Goal: Task Accomplishment & Management: Manage account settings

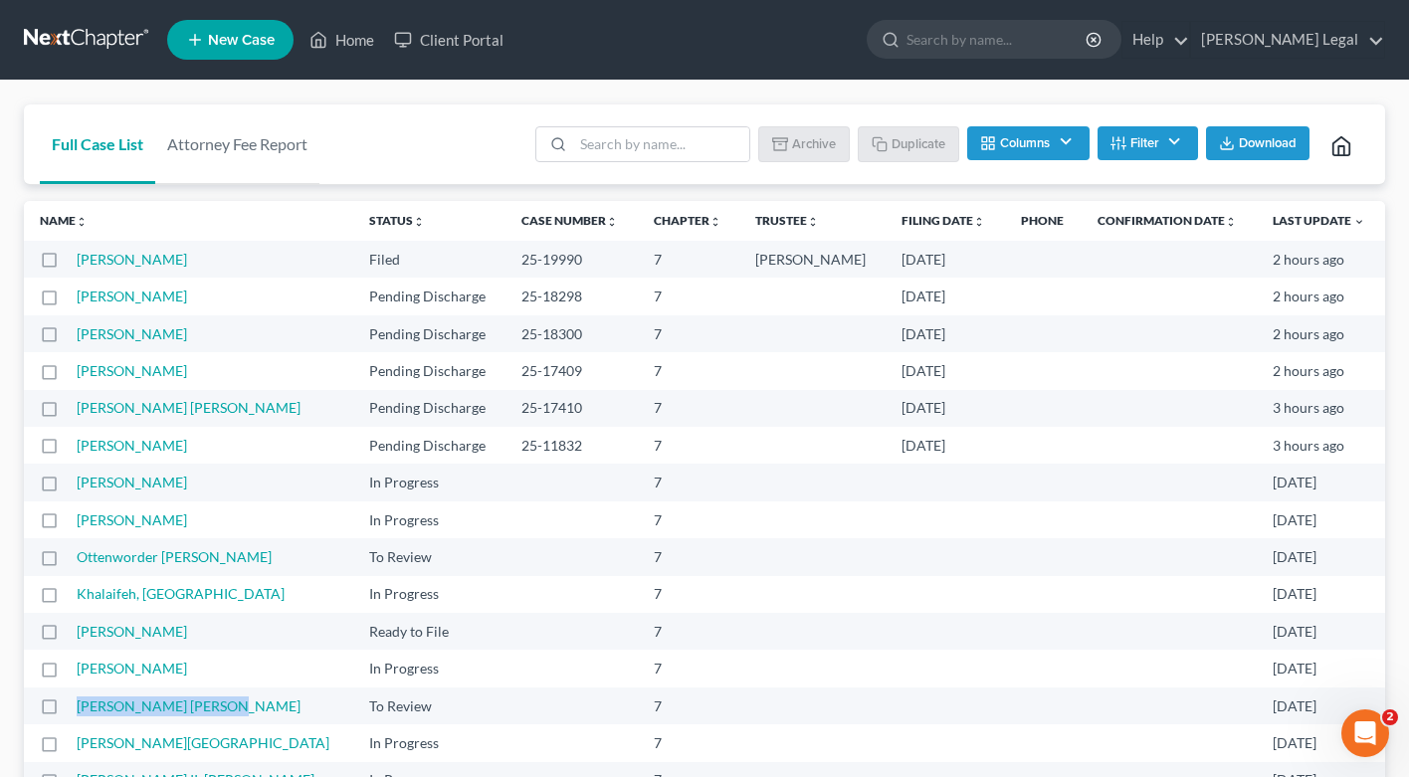
click at [1153, 141] on button "Filter" at bounding box center [1148, 143] width 101 height 34
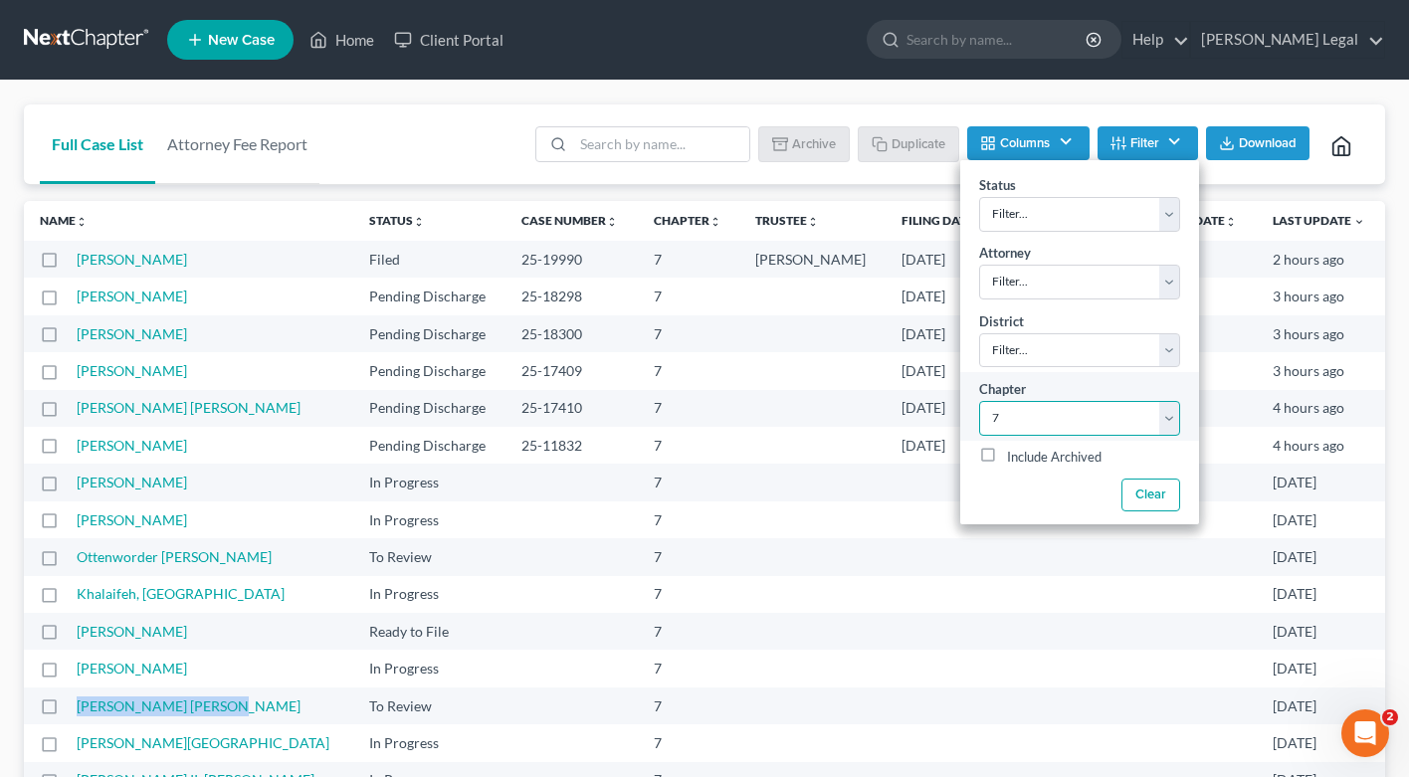
select select "2"
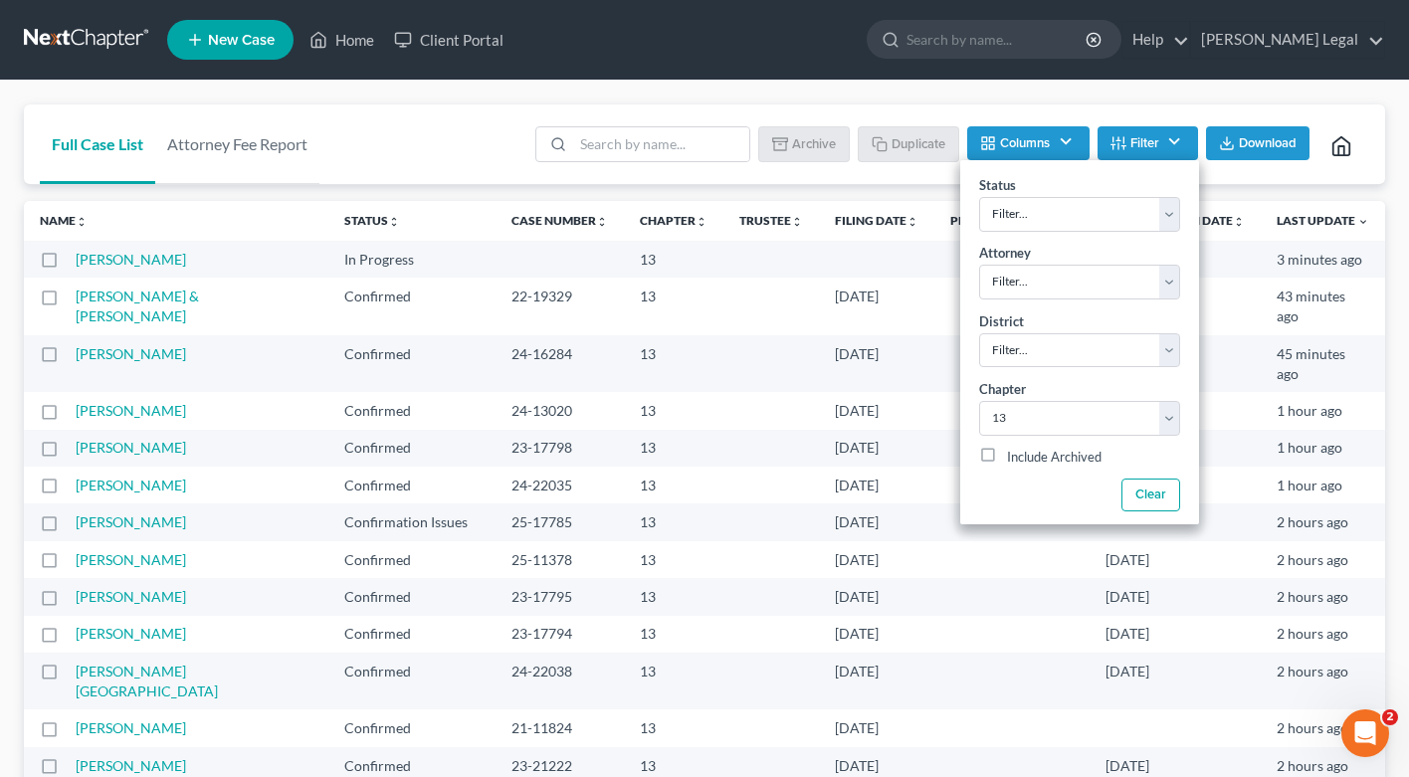
click at [1032, 120] on div "Batch Download Archive Un-archive Duplicate Columns Attorney Case Number Area O…" at bounding box center [946, 144] width 846 height 80
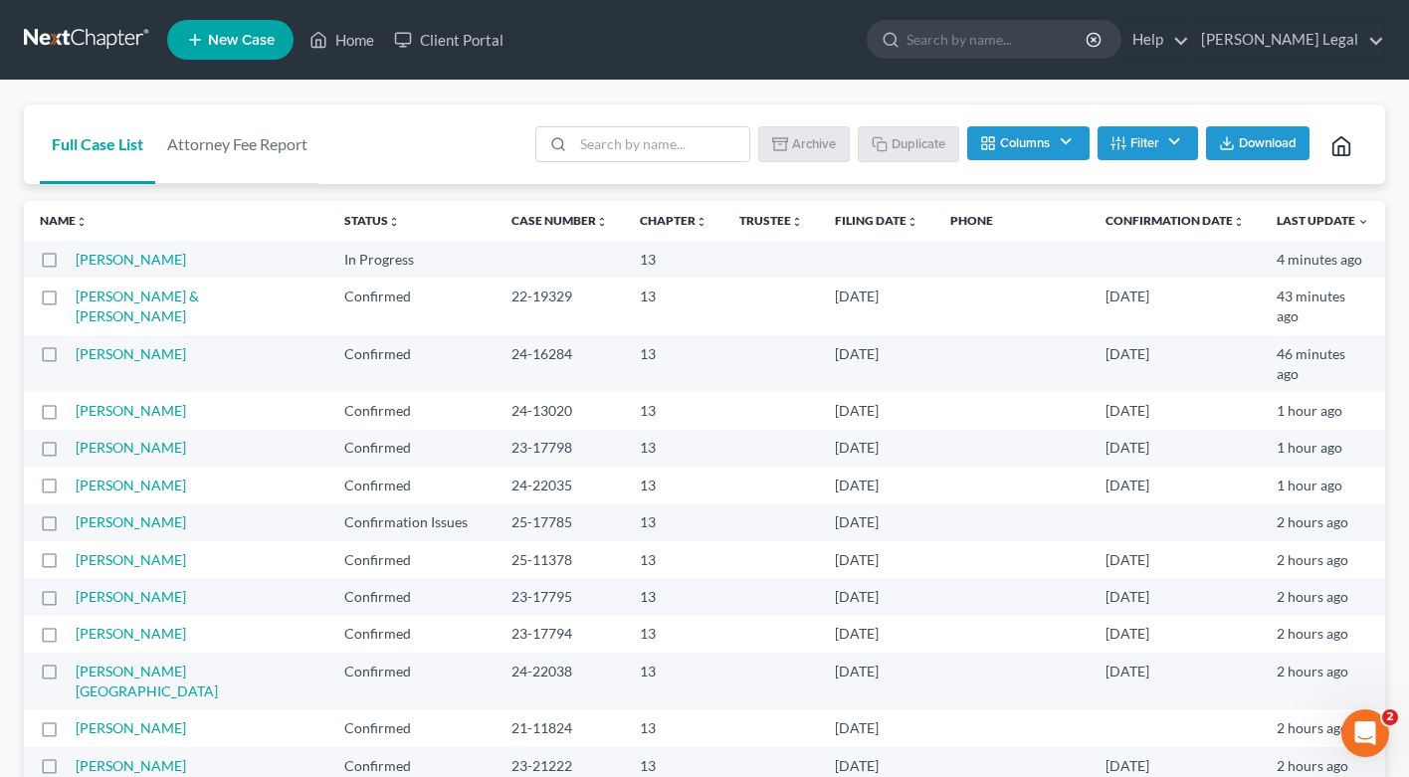
click at [895, 231] on th "Filing Date unfold_more expand_more expand_less" at bounding box center [876, 221] width 115 height 40
click at [899, 223] on link "Filing Date unfold_more expand_more expand_less" at bounding box center [877, 220] width 84 height 15
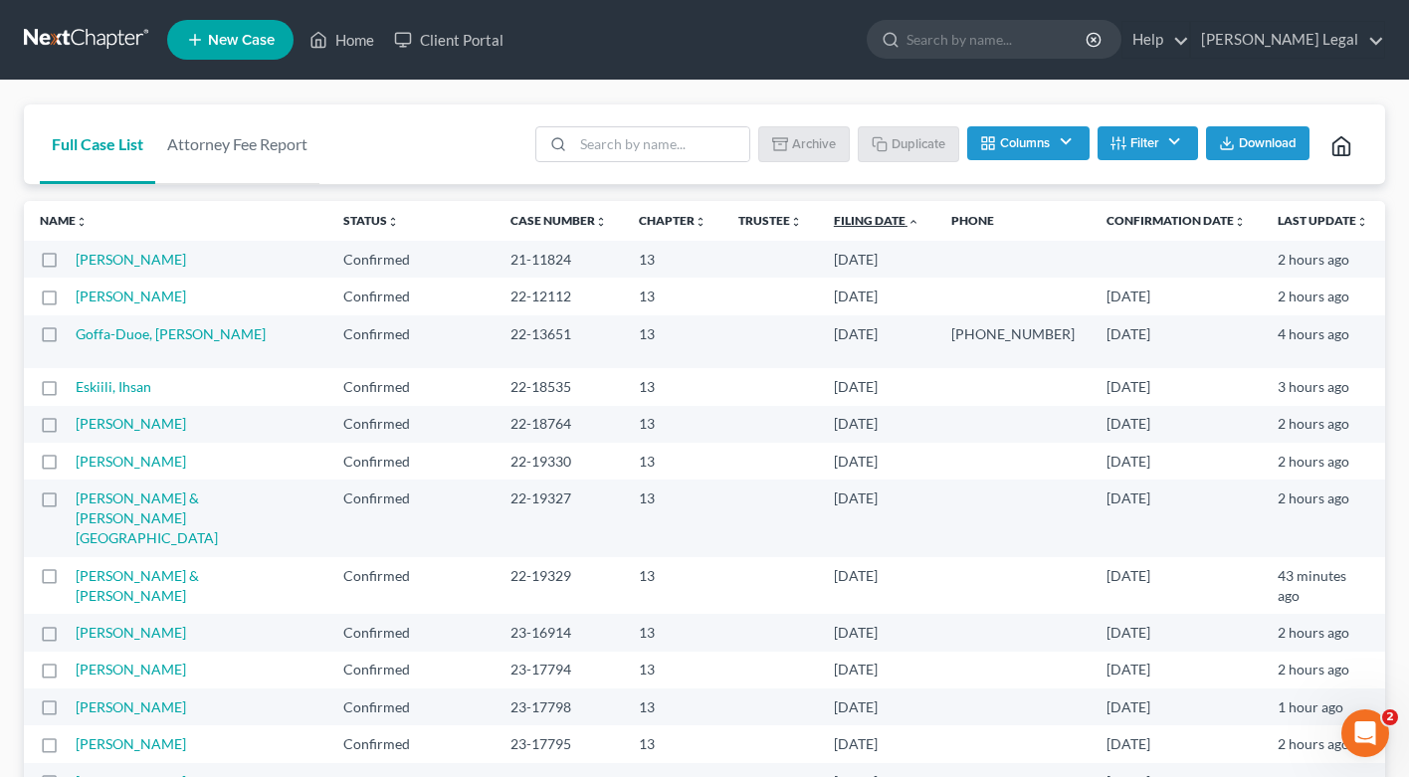
click at [888, 223] on link "Filing Date unfold_more expand_more expand_less" at bounding box center [877, 220] width 86 height 15
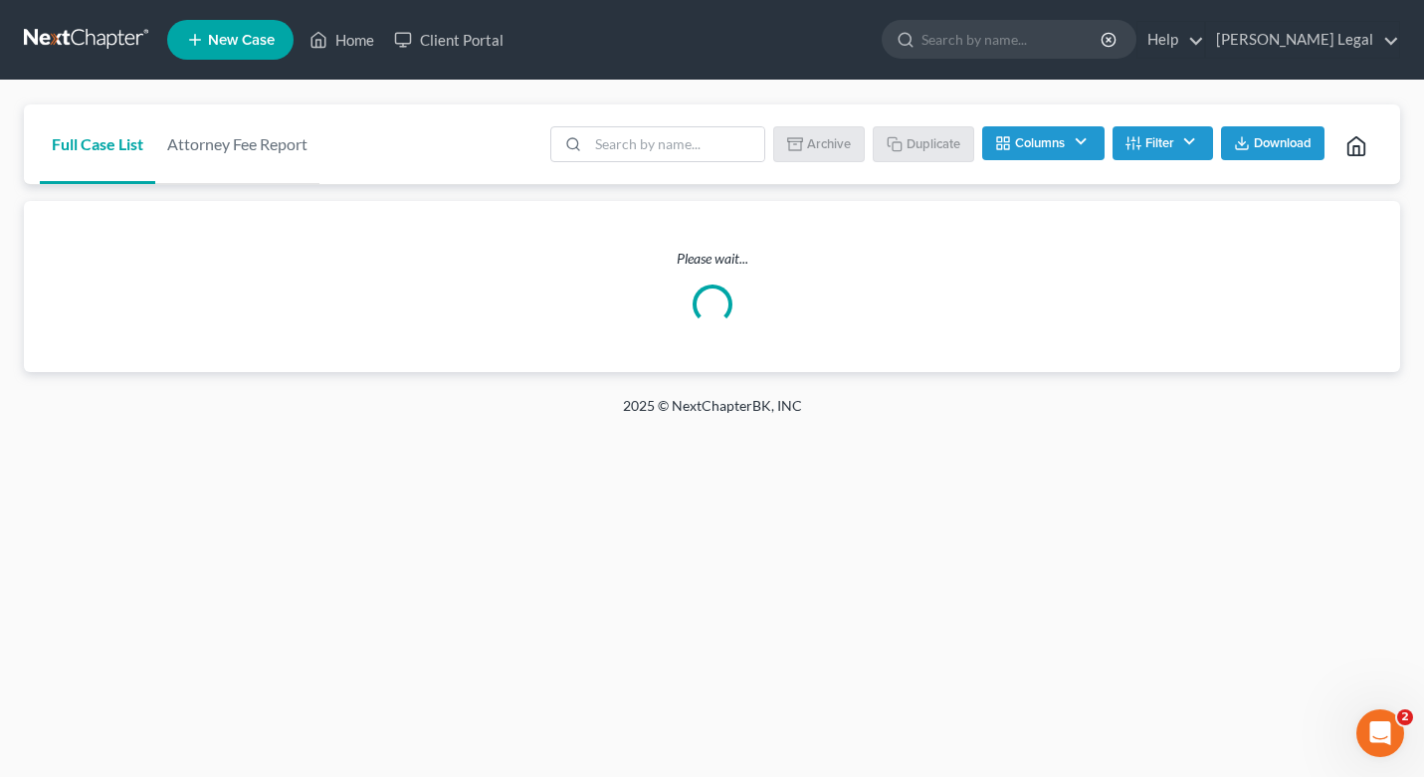
click at [892, 217] on div "Please wait..." at bounding box center [712, 286] width 1376 height 171
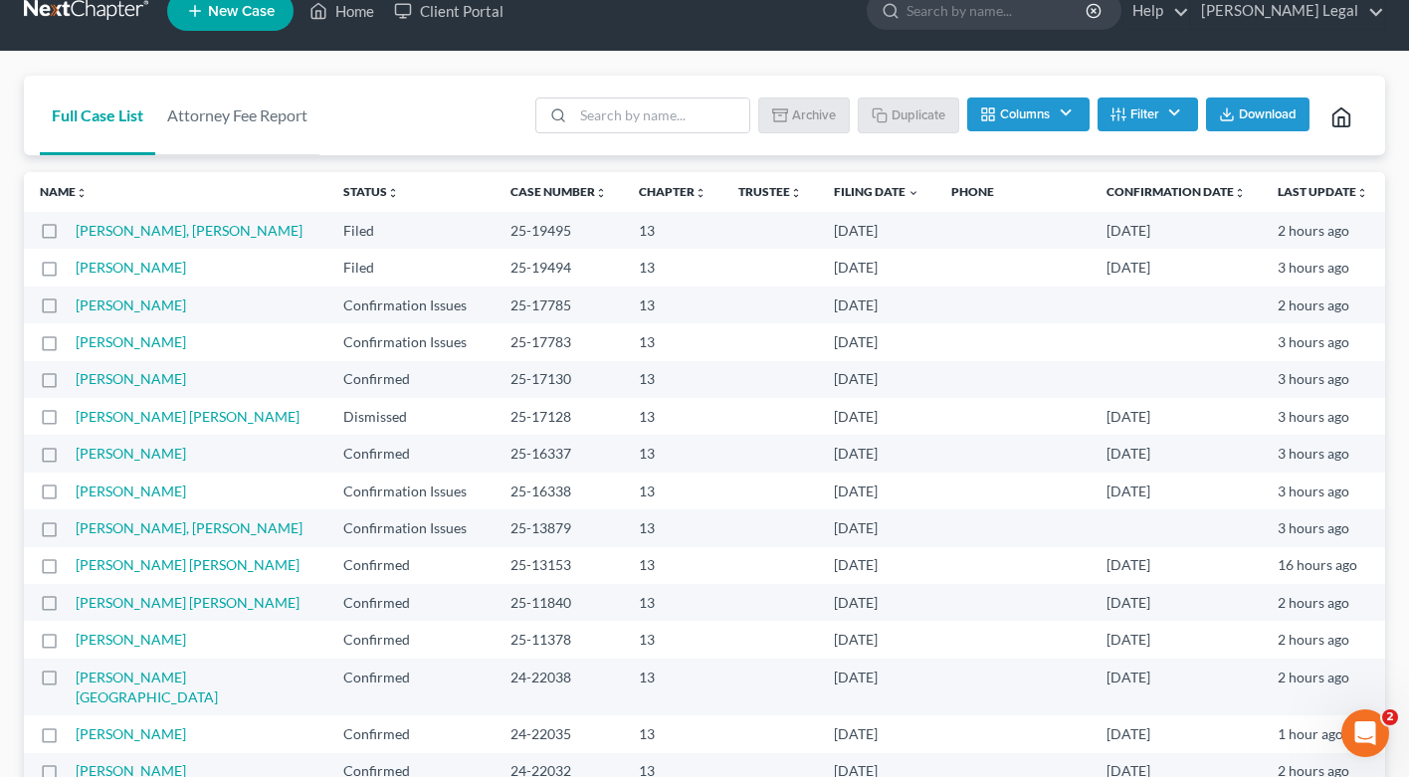
scroll to position [110, 0]
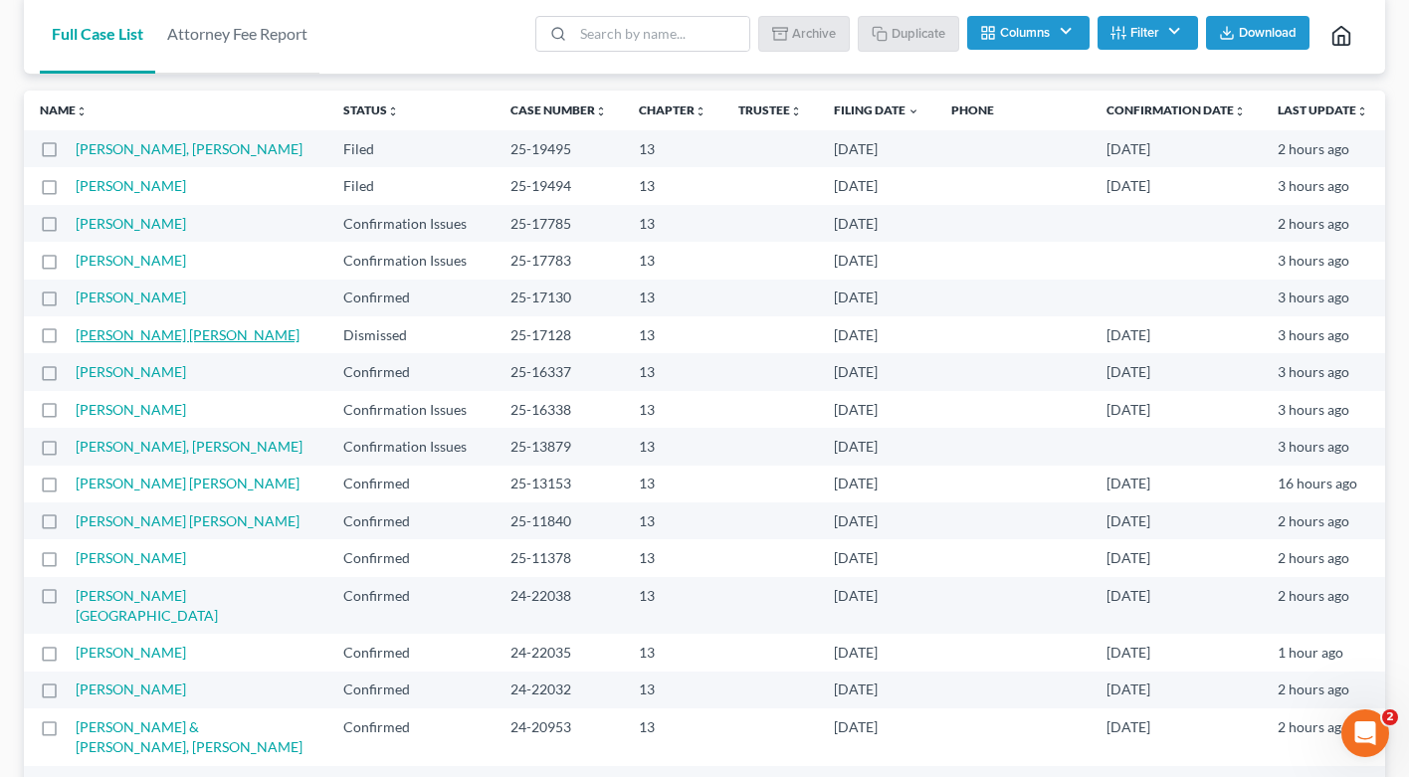
click at [149, 335] on link "[PERSON_NAME] [PERSON_NAME]" at bounding box center [188, 334] width 224 height 17
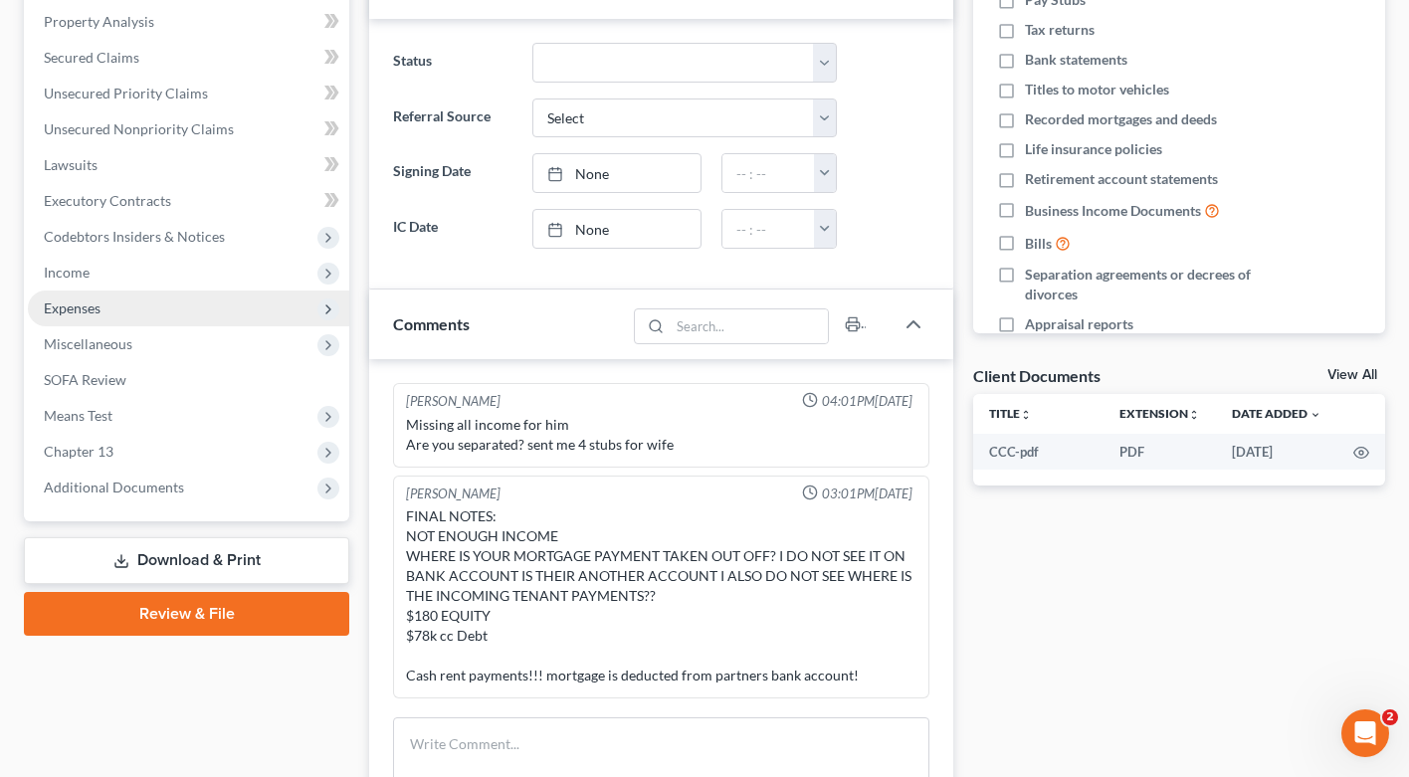
scroll to position [386, 0]
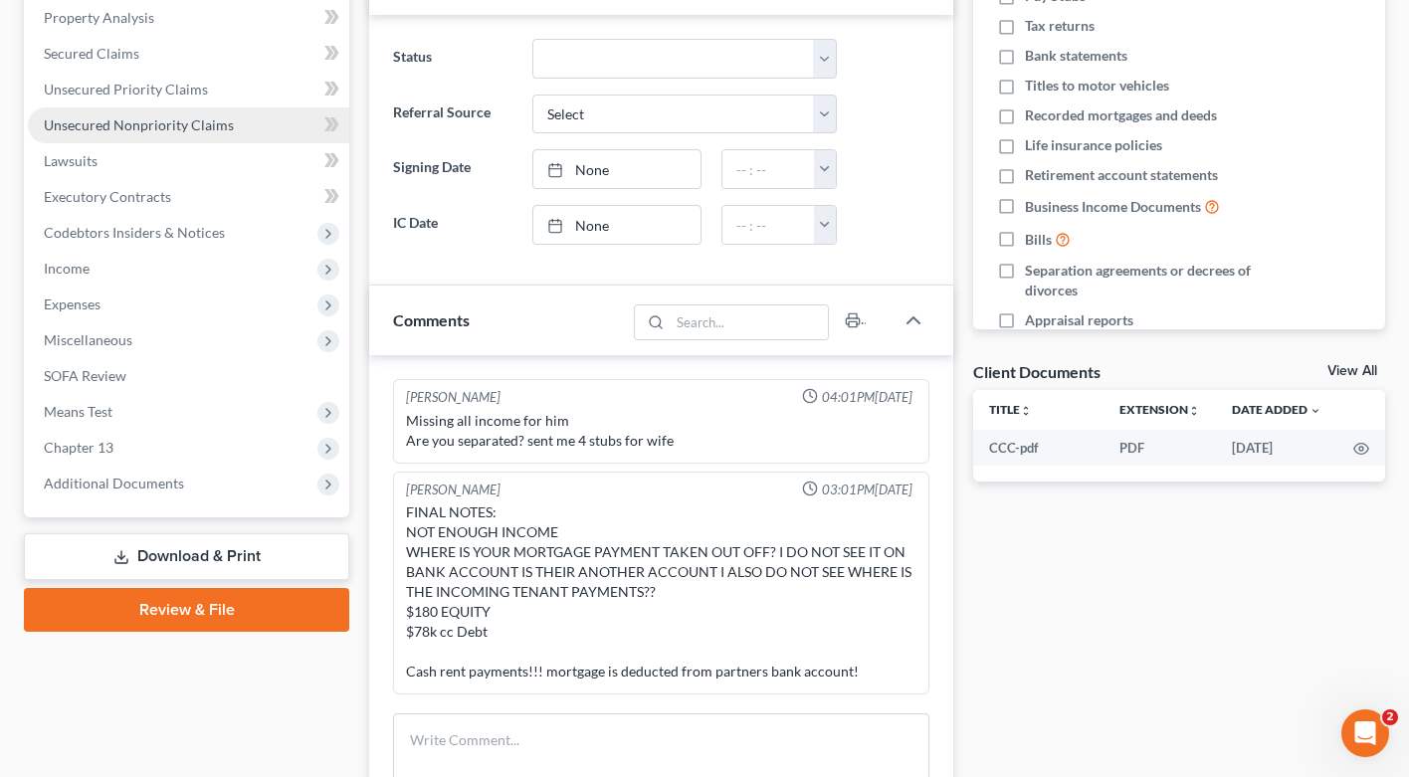
click at [119, 129] on span "Unsecured Nonpriority Claims" at bounding box center [139, 124] width 190 height 17
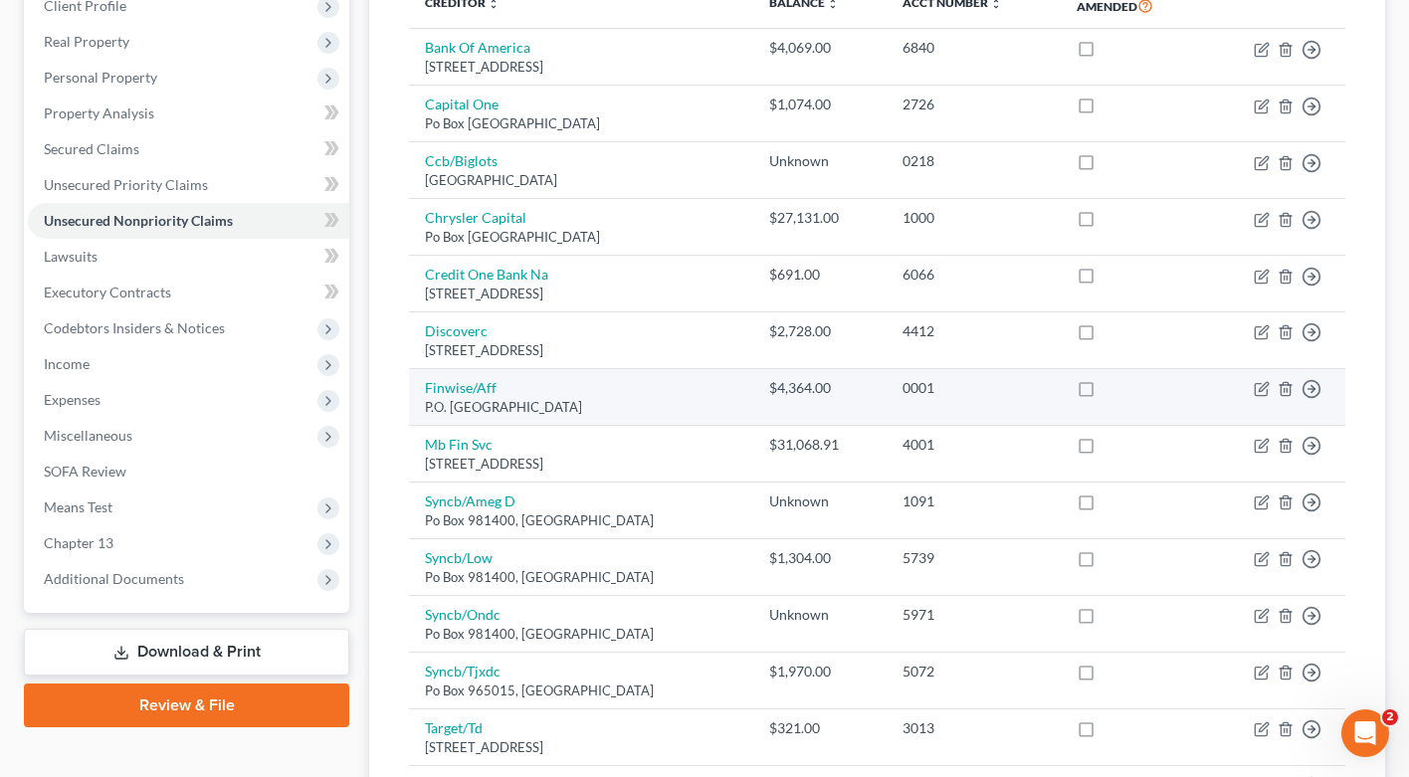
scroll to position [275, 0]
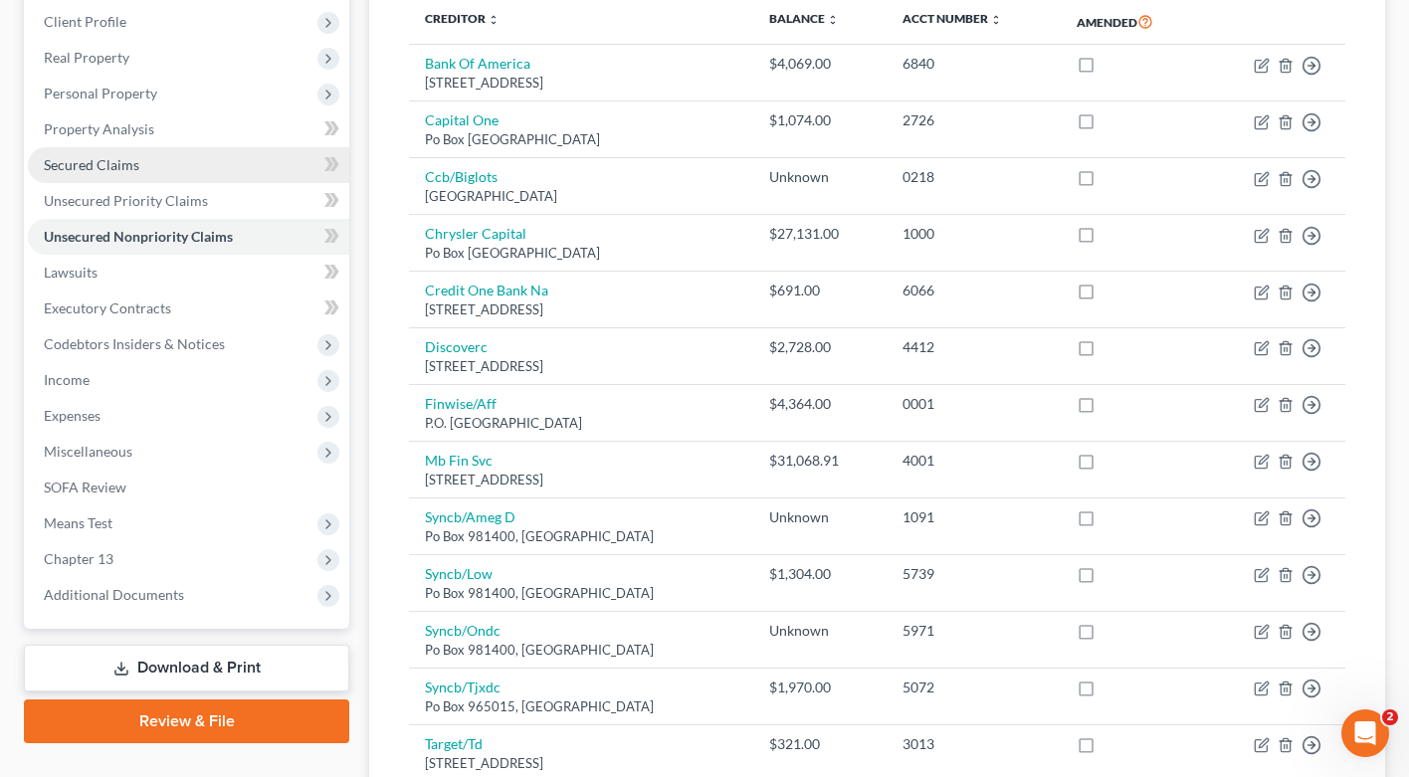
click at [86, 159] on span "Secured Claims" at bounding box center [92, 164] width 96 height 17
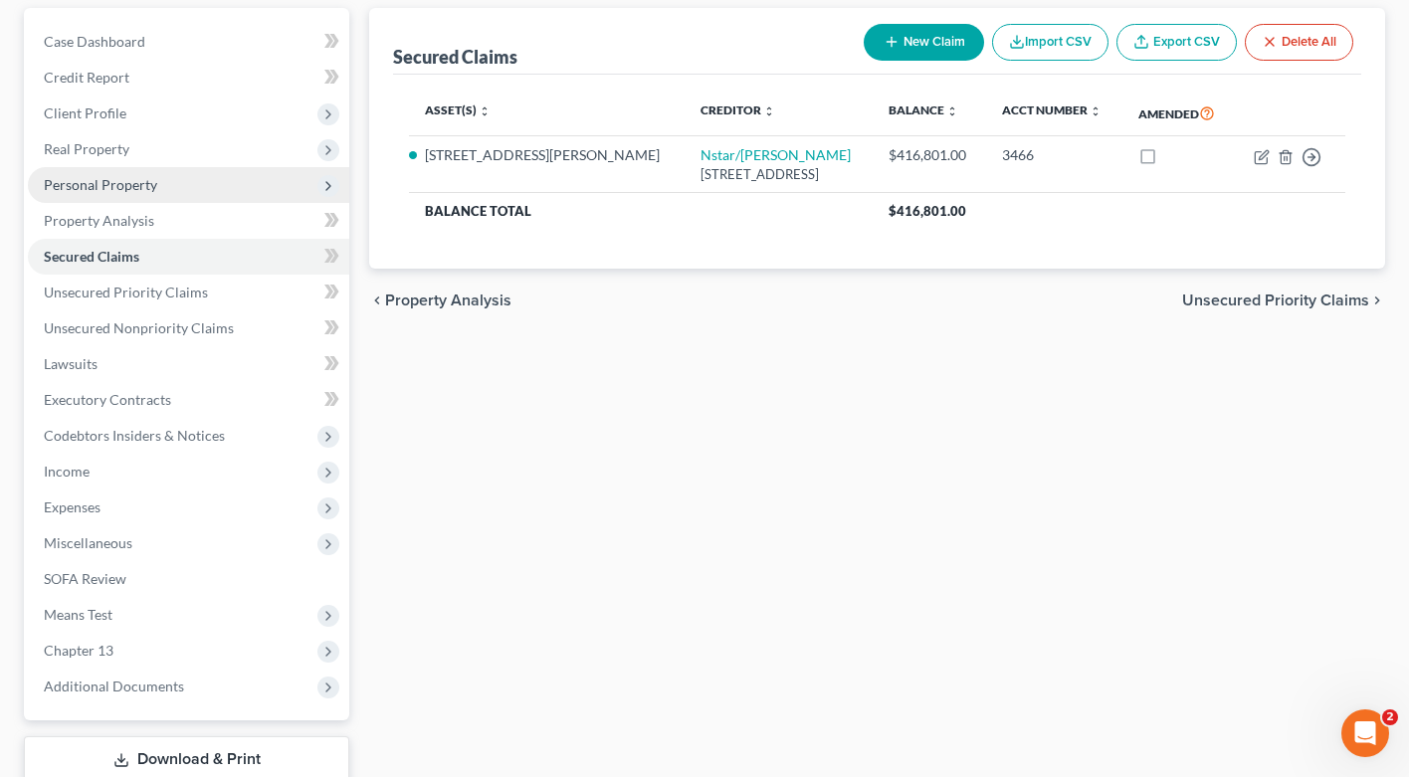
scroll to position [300, 0]
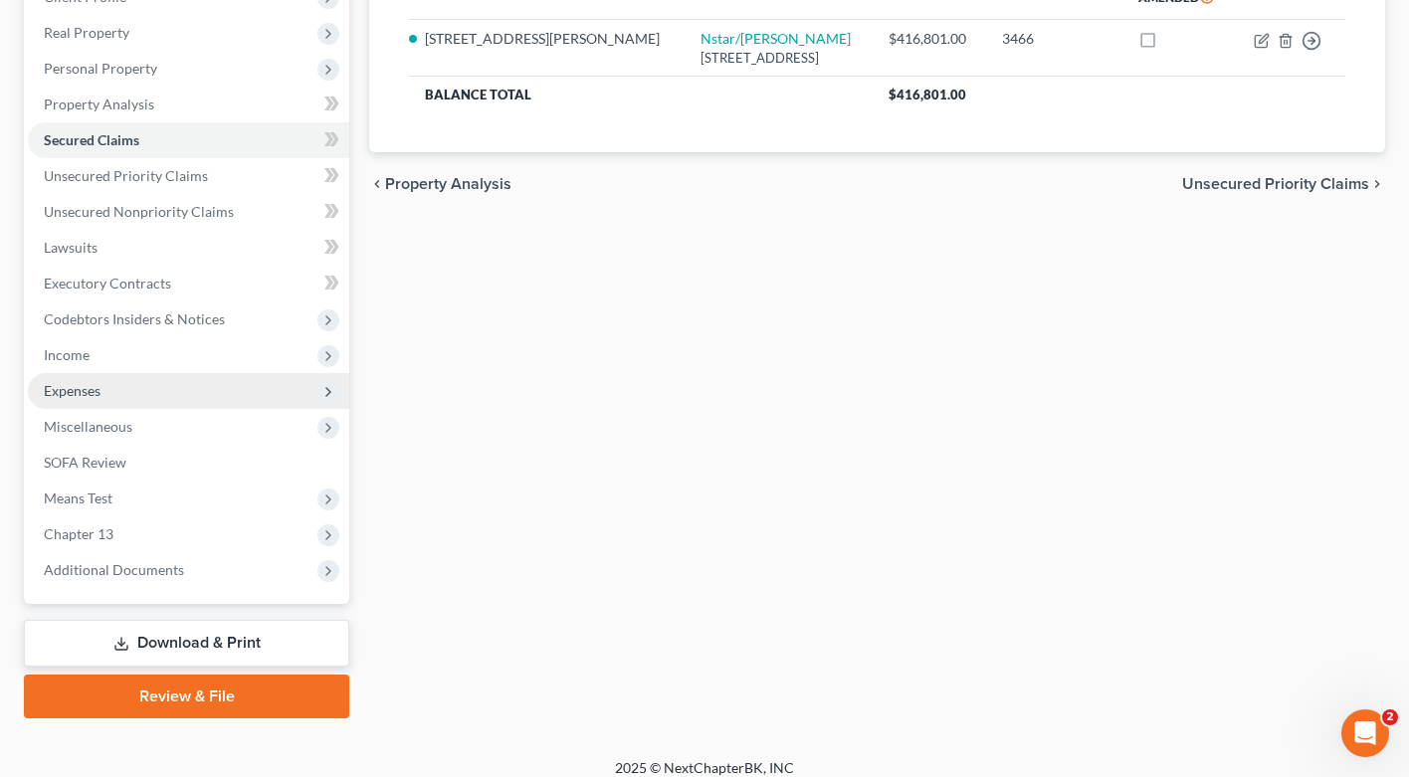
click at [92, 384] on span "Expenses" at bounding box center [72, 390] width 57 height 17
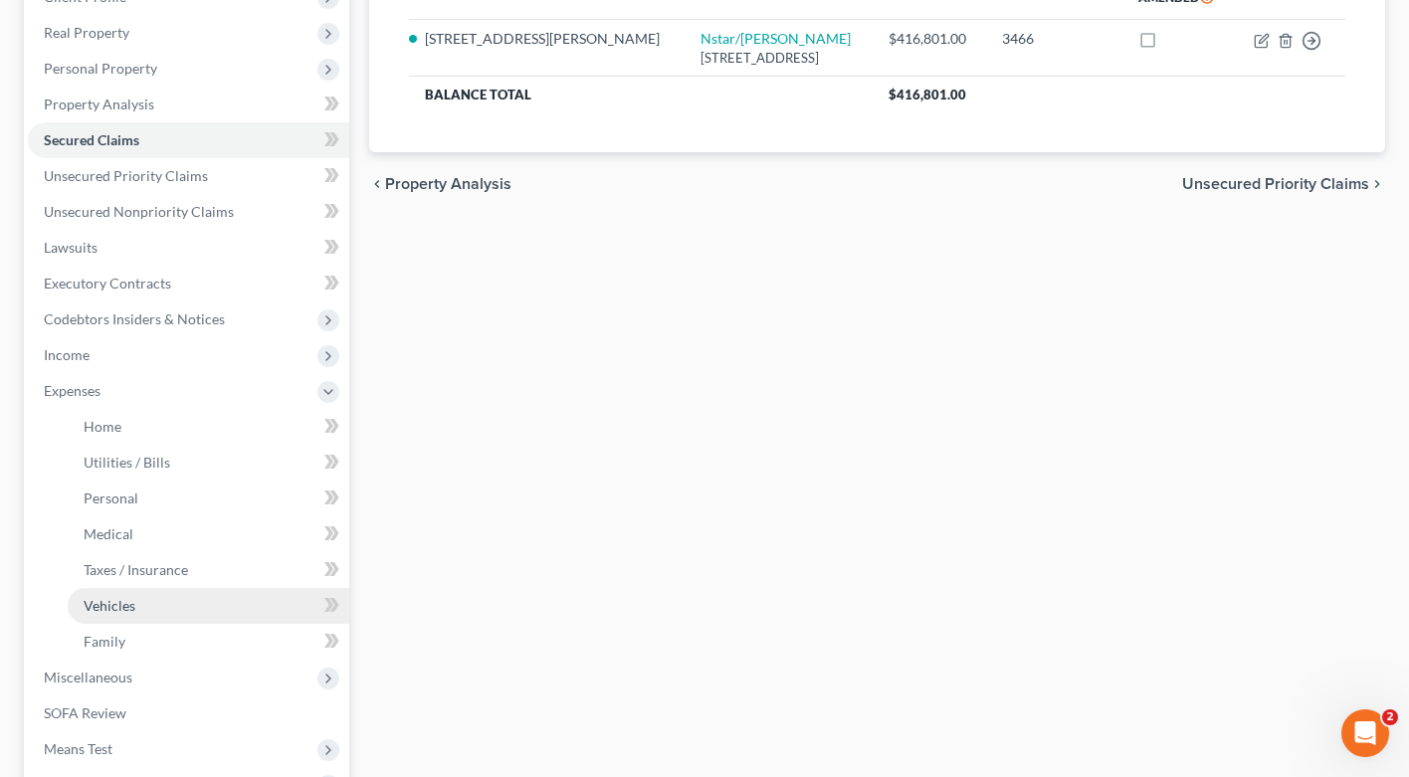
click at [125, 605] on span "Vehicles" at bounding box center [110, 605] width 52 height 17
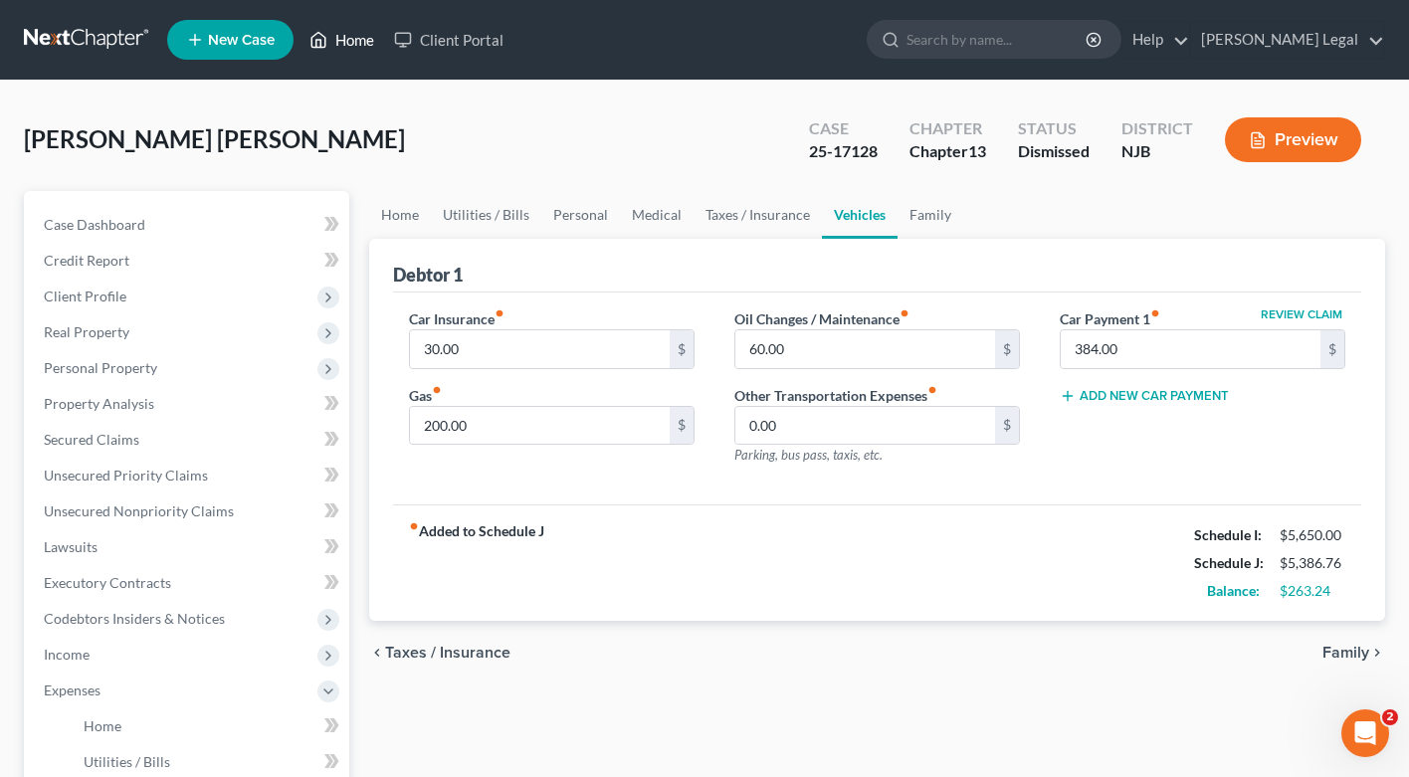
click at [359, 46] on link "Home" at bounding box center [342, 40] width 85 height 36
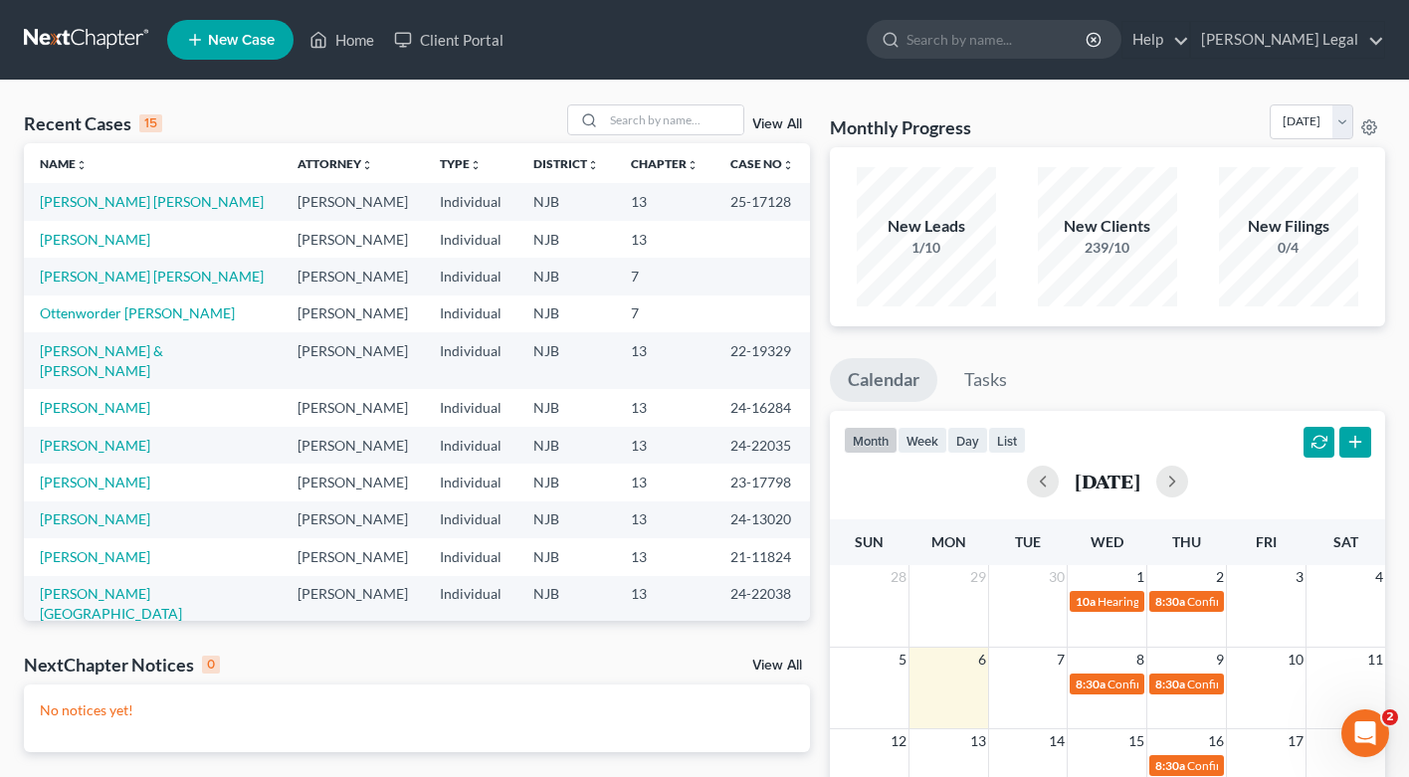
click at [778, 120] on link "View All" at bounding box center [777, 124] width 50 height 14
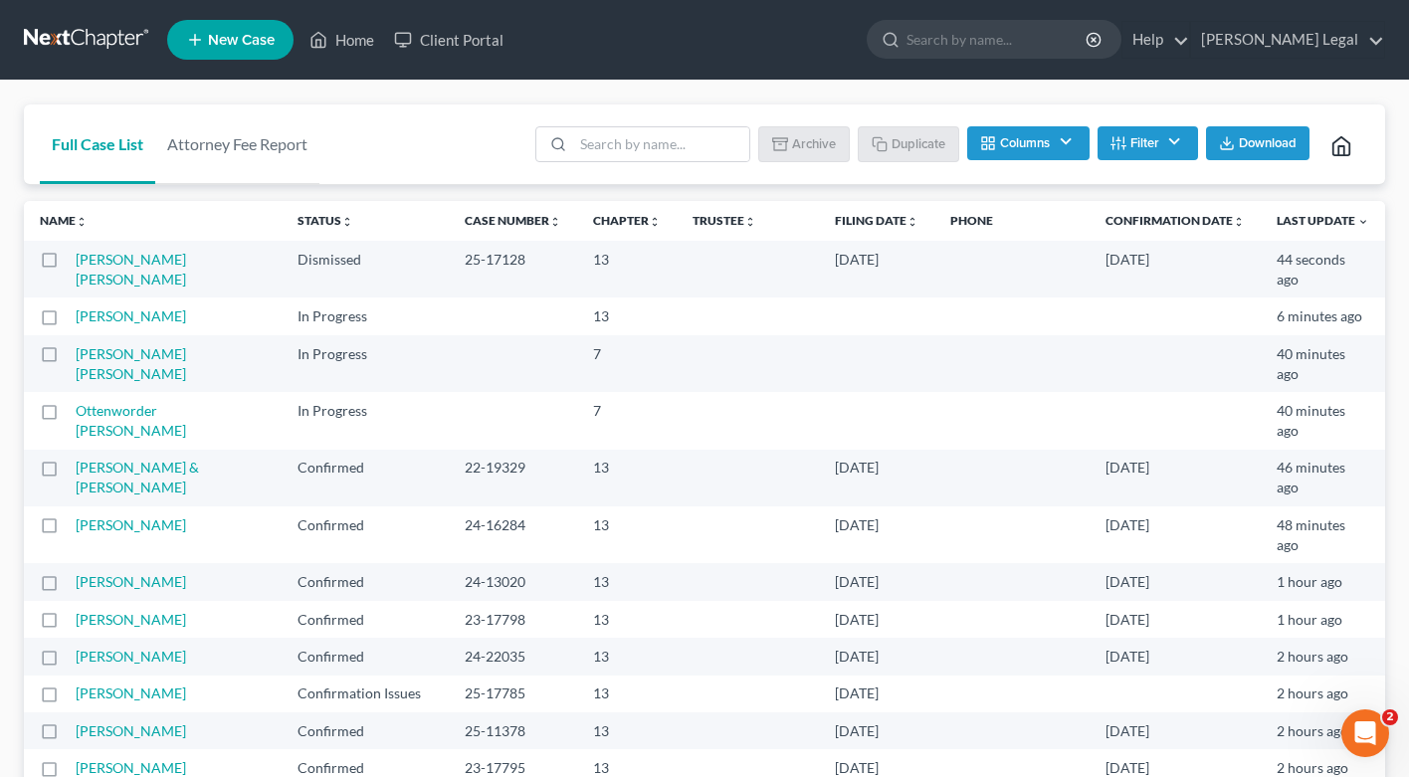
click at [1256, 142] on span "Download" at bounding box center [1268, 143] width 58 height 16
click at [1119, 4] on nav "Home New Case Client Portal [PERSON_NAME] Legal [EMAIL_ADDRESS][DOMAIN_NAME] My…" at bounding box center [704, 40] width 1409 height 80
